Goal: Find specific page/section: Find specific page/section

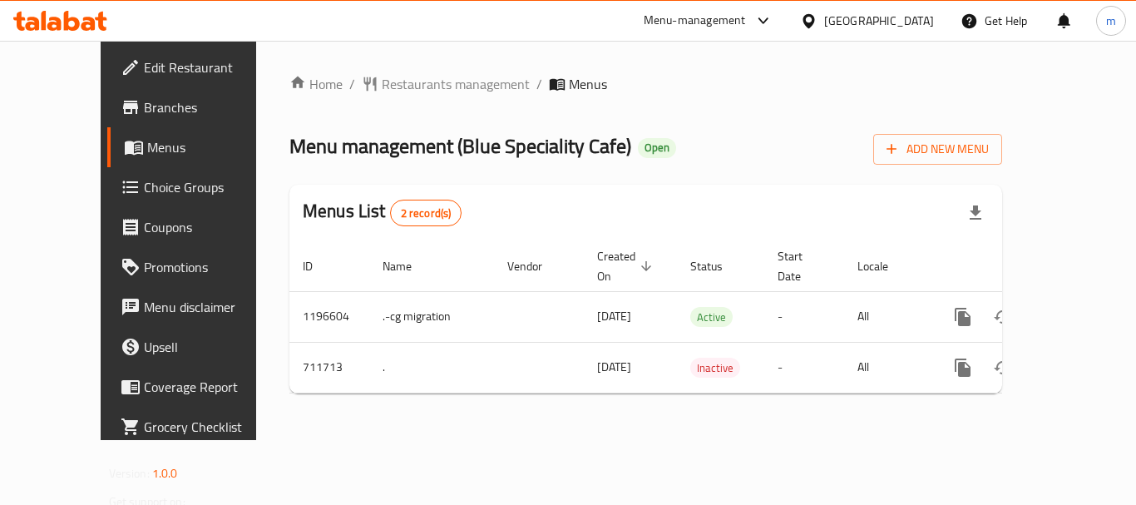
click at [59, 10] on div at bounding box center [60, 20] width 121 height 33
click at [84, 25] on icon at bounding box center [89, 24] width 14 height 14
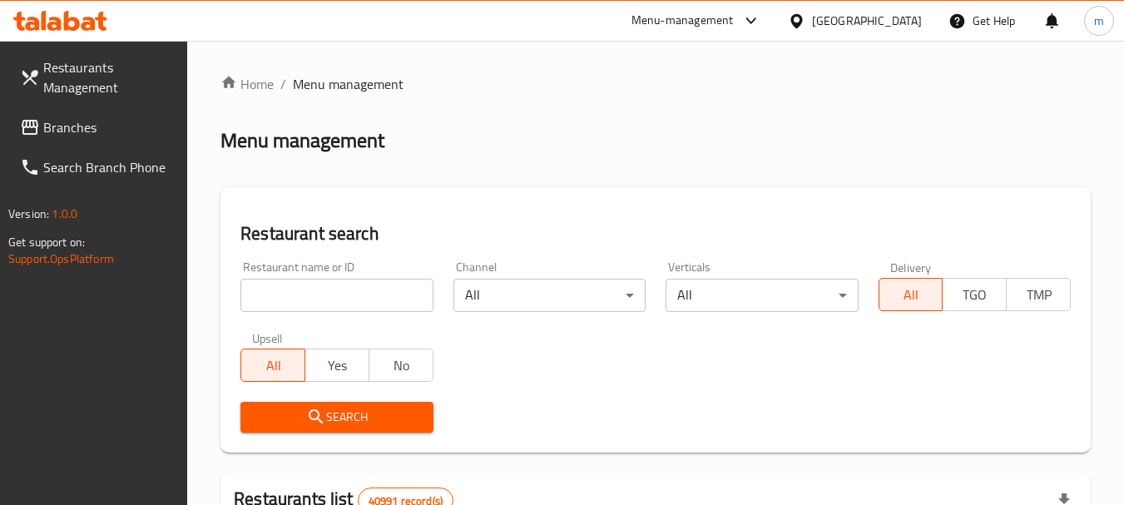
click at [331, 297] on div at bounding box center [562, 252] width 1124 height 505
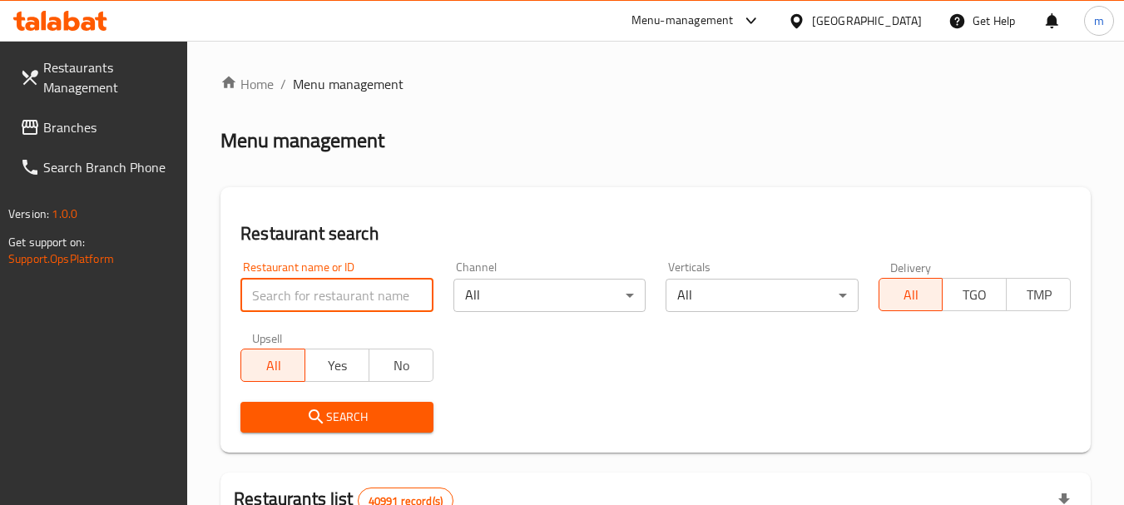
click at [331, 297] on input "search" at bounding box center [336, 295] width 192 height 33
paste input "645195"
type input "645195"
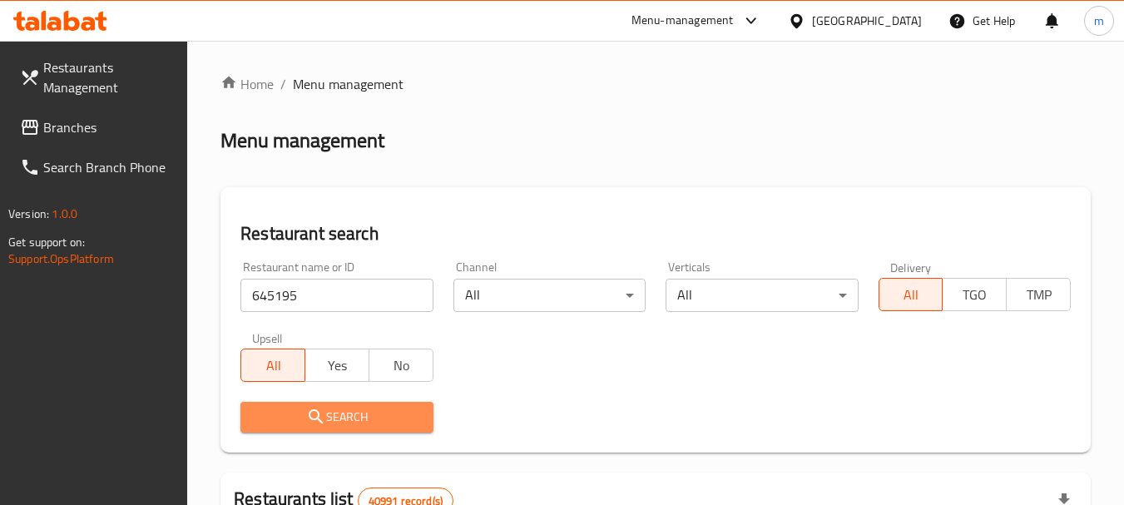
click at [421, 429] on button "Search" at bounding box center [336, 417] width 192 height 31
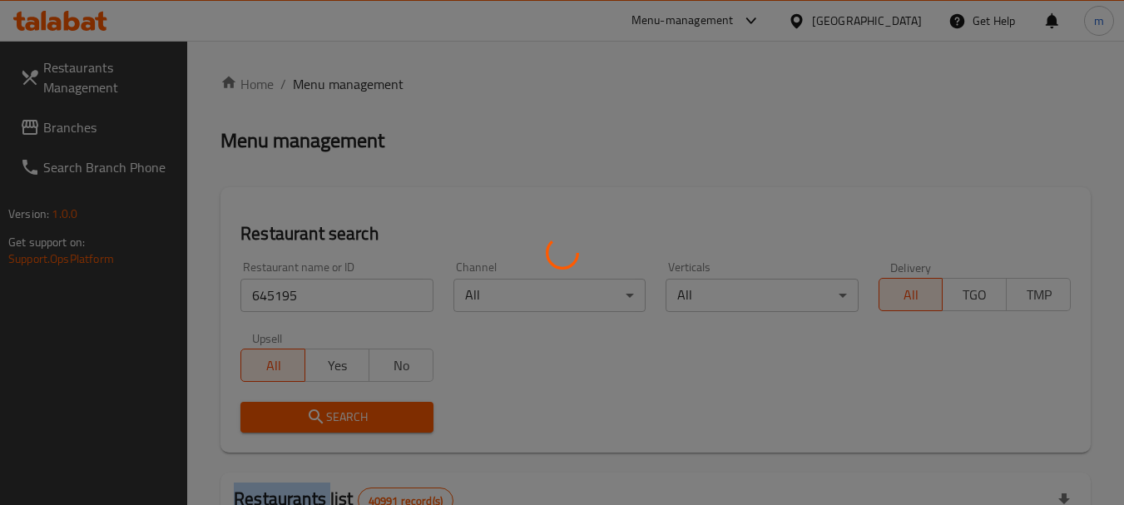
click at [421, 429] on div at bounding box center [562, 252] width 1124 height 505
click at [422, 428] on div at bounding box center [562, 252] width 1124 height 505
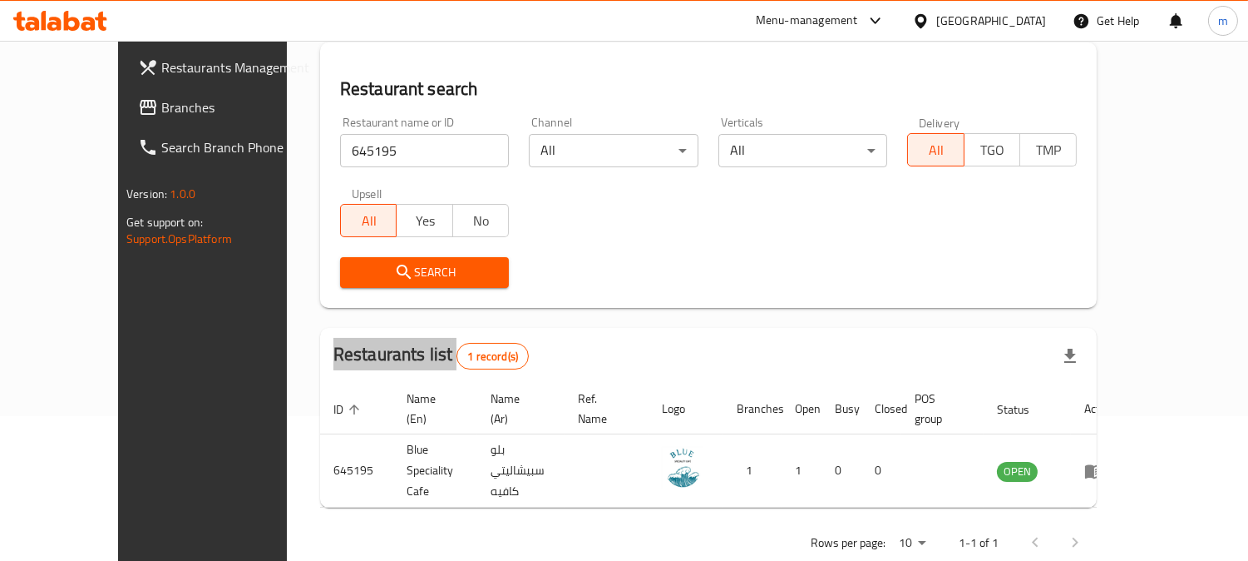
scroll to position [148, 0]
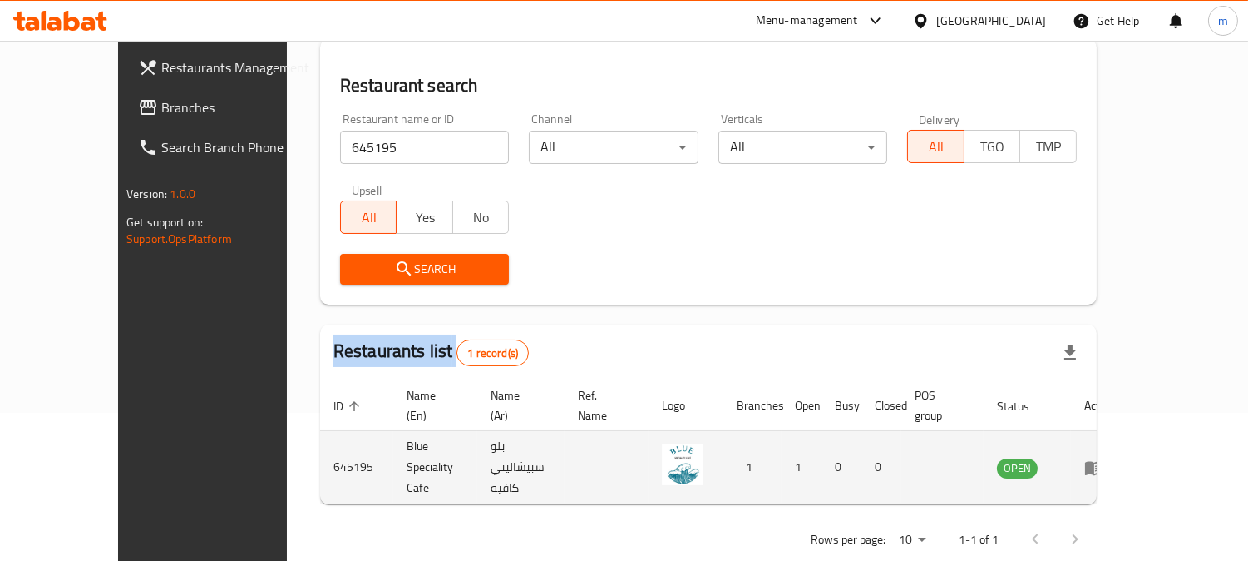
click at [704, 443] on img "enhanced table" at bounding box center [683, 464] width 42 height 42
